Goal: Check status: Check status

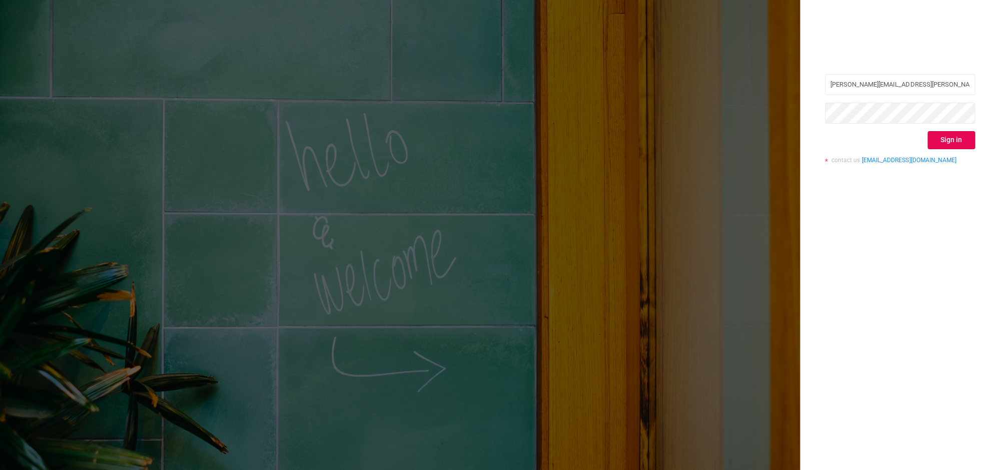
click at [951, 152] on div "[PERSON_NAME][EMAIL_ADDRESS][PERSON_NAME][DOMAIN_NAME] Sign in contact us [EMAI…" at bounding box center [900, 122] width 150 height 97
click at [949, 147] on button "Sign in" at bounding box center [952, 140] width 48 height 18
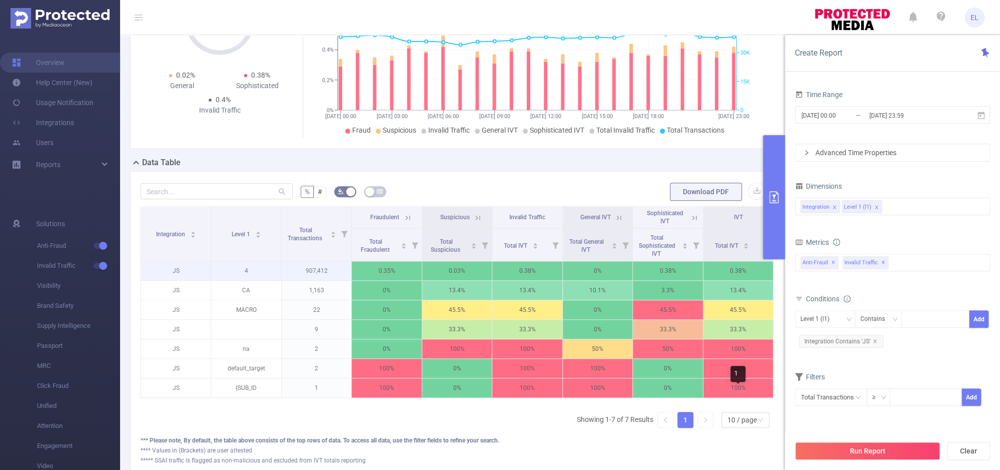
scroll to position [126, 0]
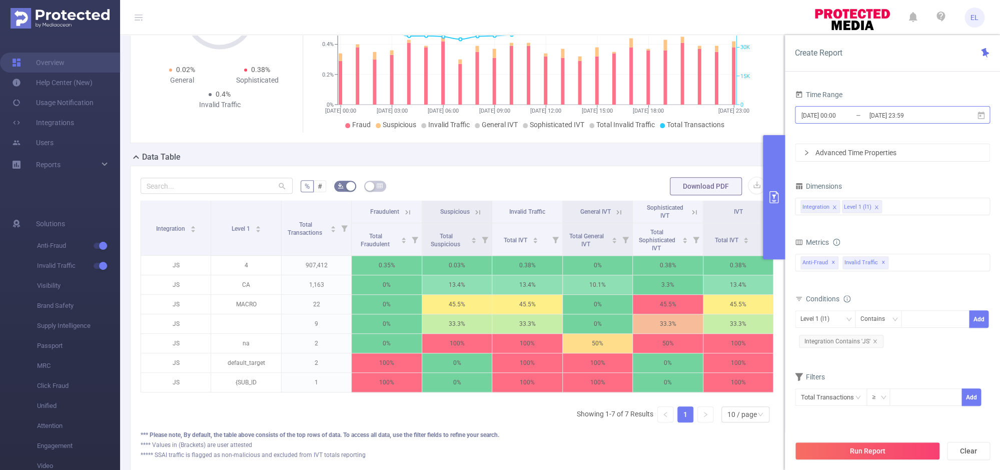
click at [858, 117] on input "[DATE] 00:00" at bounding box center [841, 116] width 81 height 14
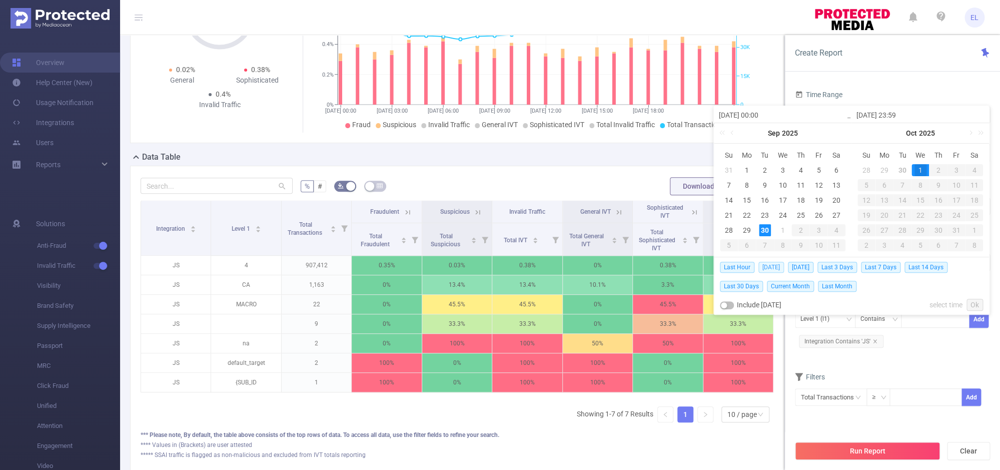
click at [772, 267] on span "Today" at bounding box center [772, 267] width 26 height 11
type input "2025-09-30 00:00"
type input "2025-09-30 23:59"
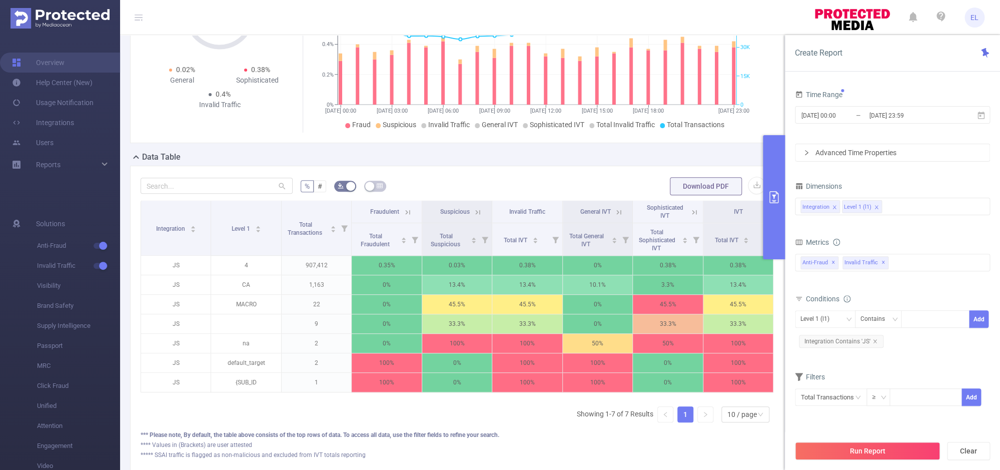
click at [772, 267] on div "2025-09-29 00:00 Sep 2025 Su Mo Tu We Th Fr Sa 31 1 2 3 4 5 6 7 8 9 10 11 12 13…" at bounding box center [852, 189] width 276 height 167
click at [813, 448] on button "Run Report" at bounding box center [867, 451] width 145 height 18
